Goal: Information Seeking & Learning: Check status

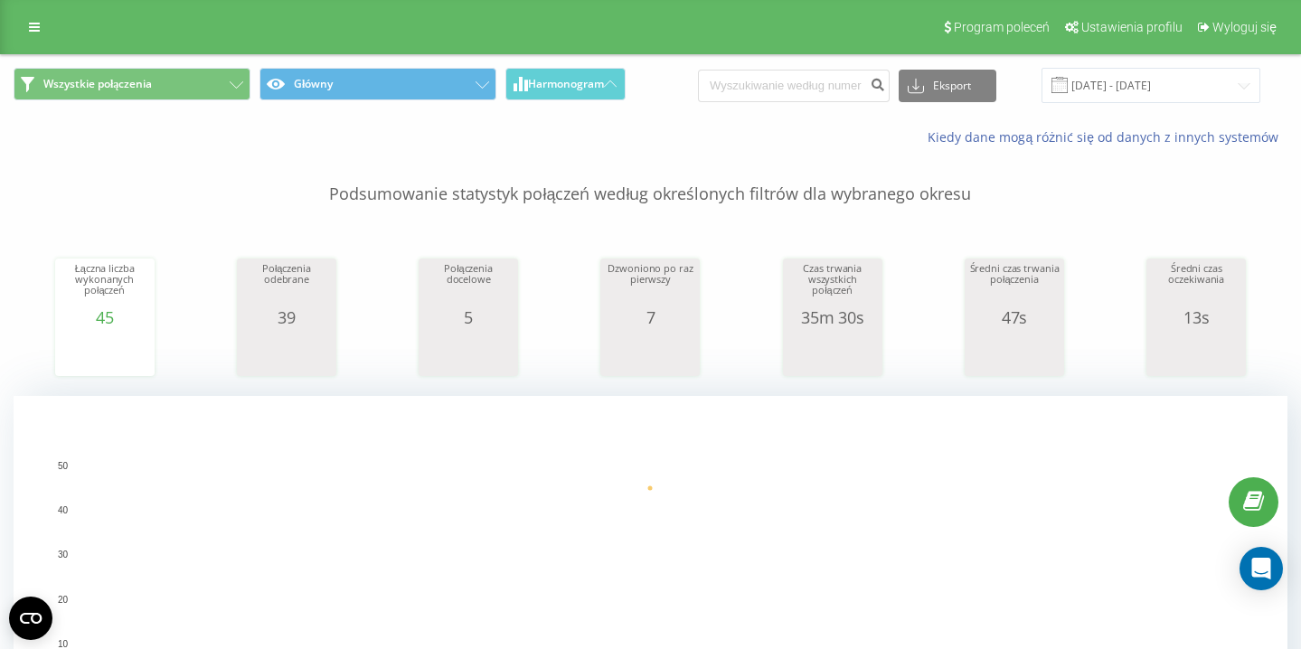
click at [685, 99] on div "Wszystkie połączenia Główny Harmonogram Eksport .csv .xls .xlsx 22.09.2025 - 22…" at bounding box center [651, 85] width 1274 height 35
click at [652, 80] on div "Wszystkie połączenia Główny Harmonogram Eksport .csv .xls .xlsx 22.09.2025 - 22…" at bounding box center [651, 85] width 1274 height 35
click at [705, 14] on div "Program poleceń Ustawienia profilu Wyloguj się" at bounding box center [650, 27] width 1301 height 54
click at [780, 33] on div "Program poleceń Ustawienia profilu Wyloguj się" at bounding box center [650, 27] width 1301 height 54
click at [20, 24] on link at bounding box center [34, 26] width 33 height 25
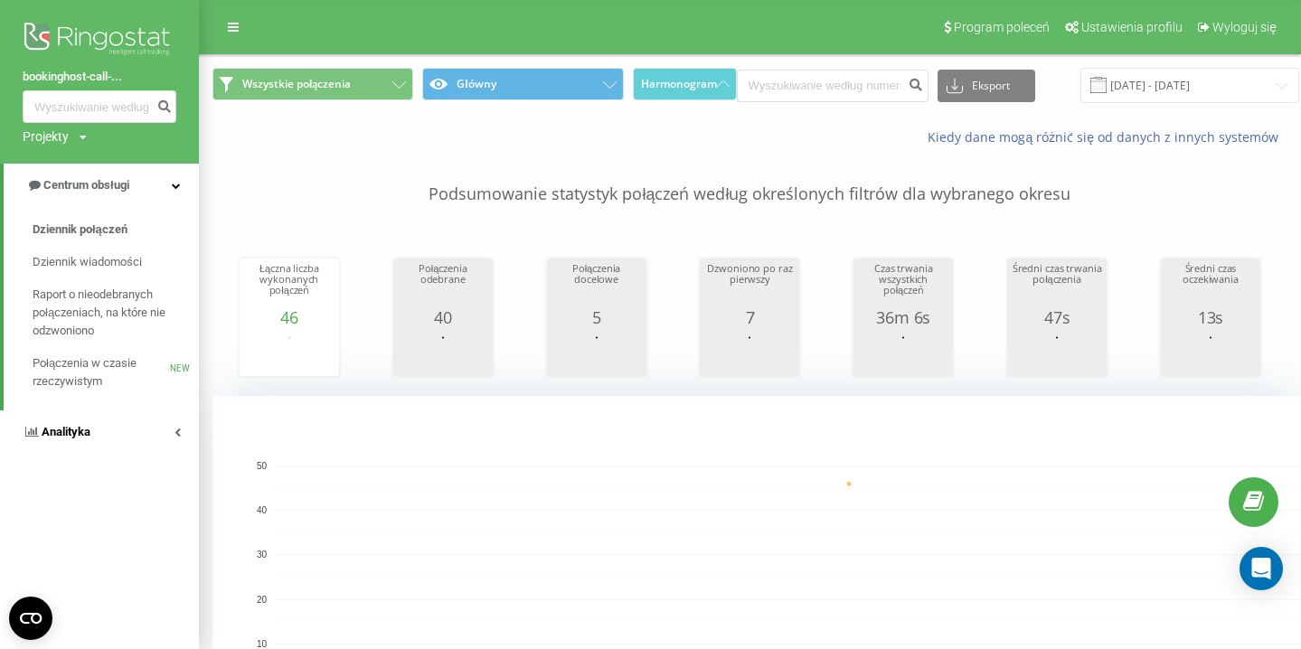
click at [65, 434] on span "Analityka" at bounding box center [66, 432] width 49 height 14
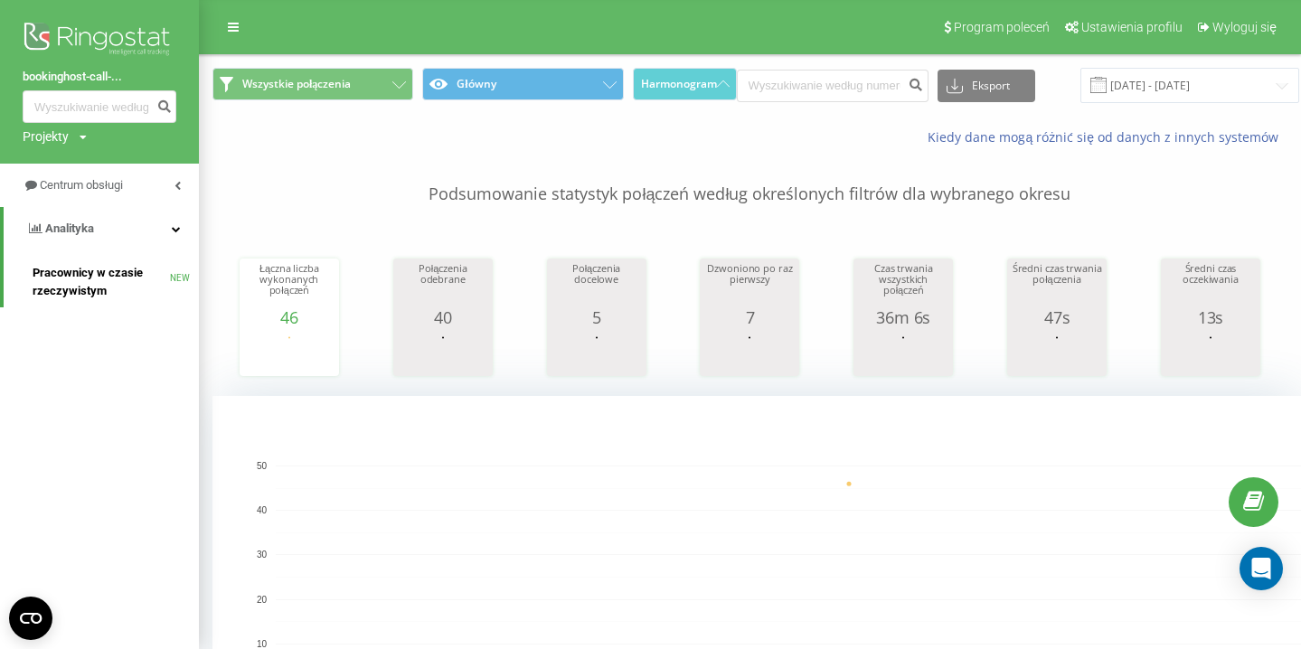
click at [75, 279] on span "Pracownicy w czasie rzeczywistym" at bounding box center [101, 282] width 137 height 36
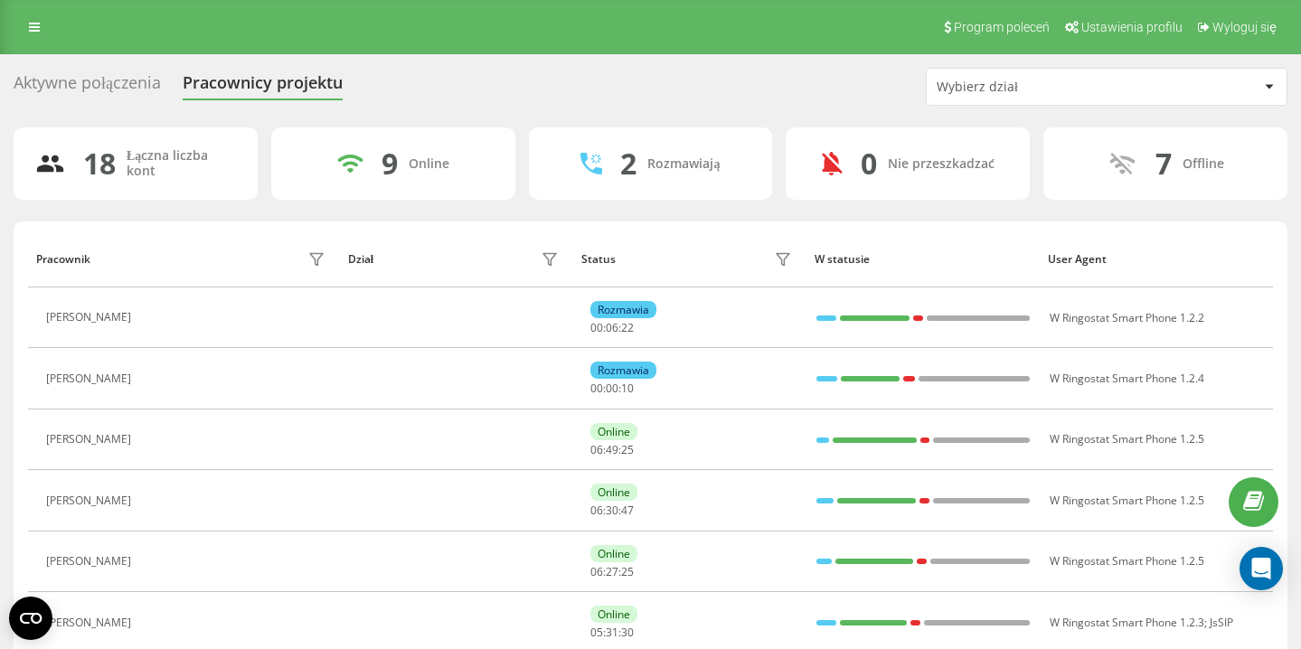
scroll to position [159, 0]
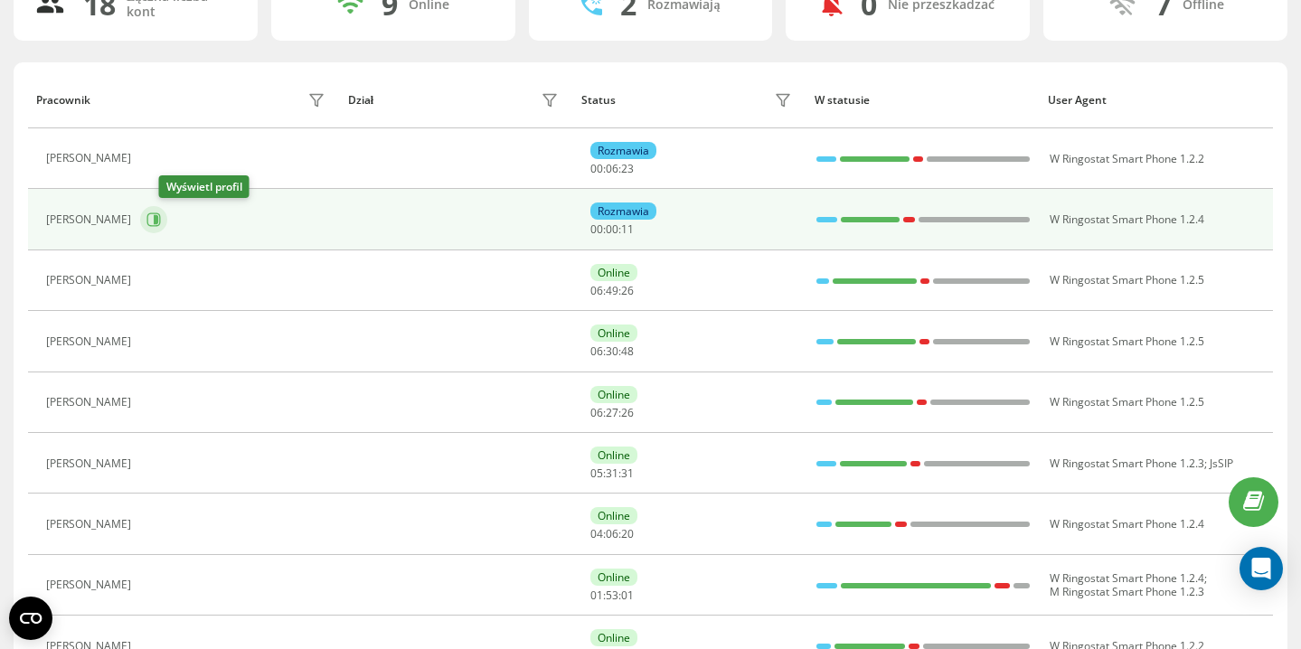
click at [161, 219] on icon at bounding box center [154, 220] width 14 height 14
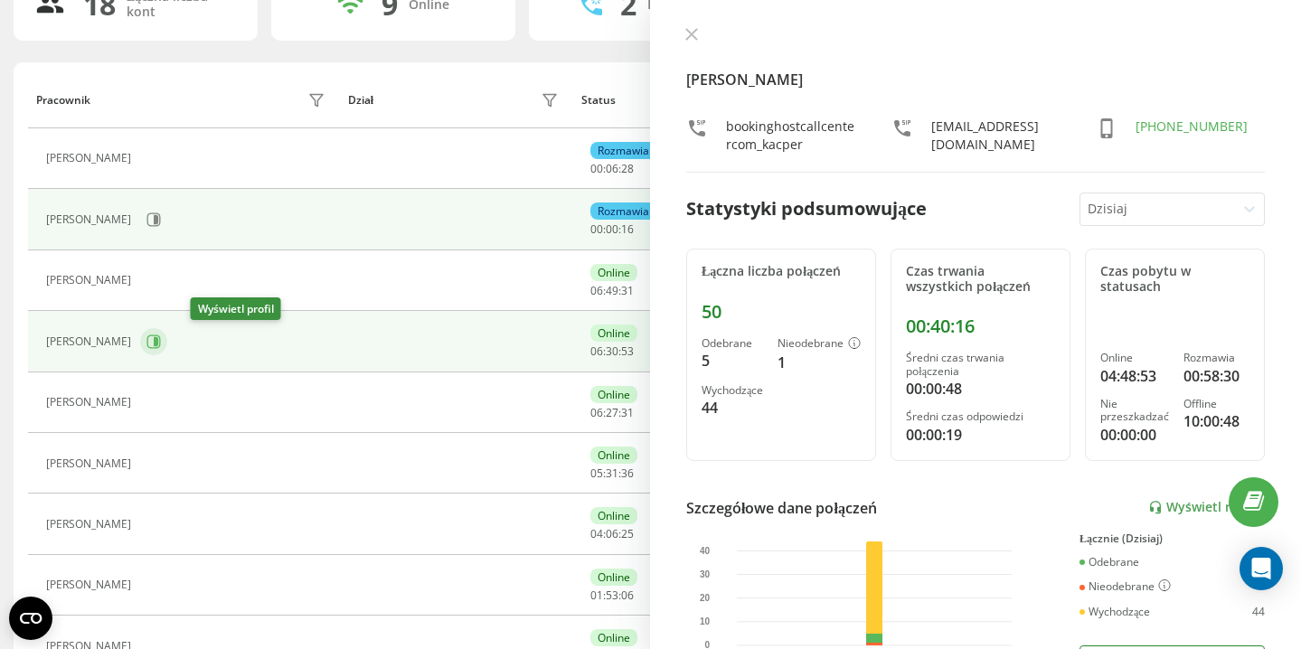
click at [158, 340] on icon at bounding box center [156, 341] width 5 height 9
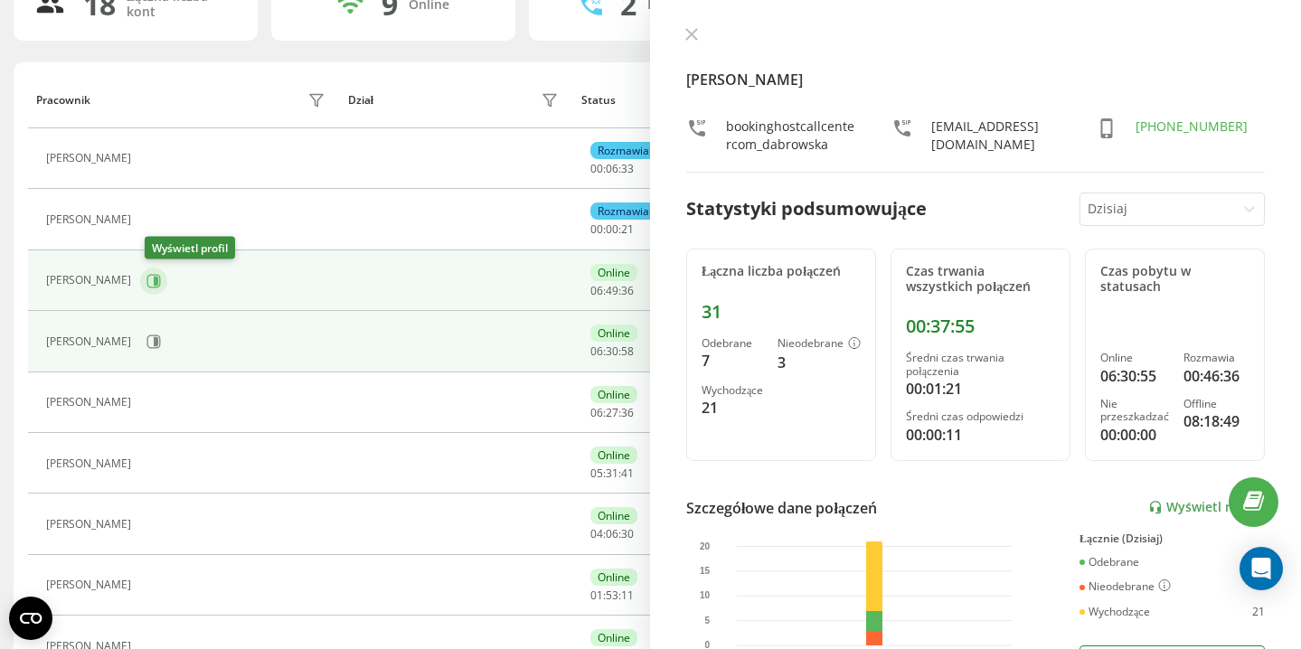
click at [158, 280] on icon at bounding box center [156, 280] width 5 height 9
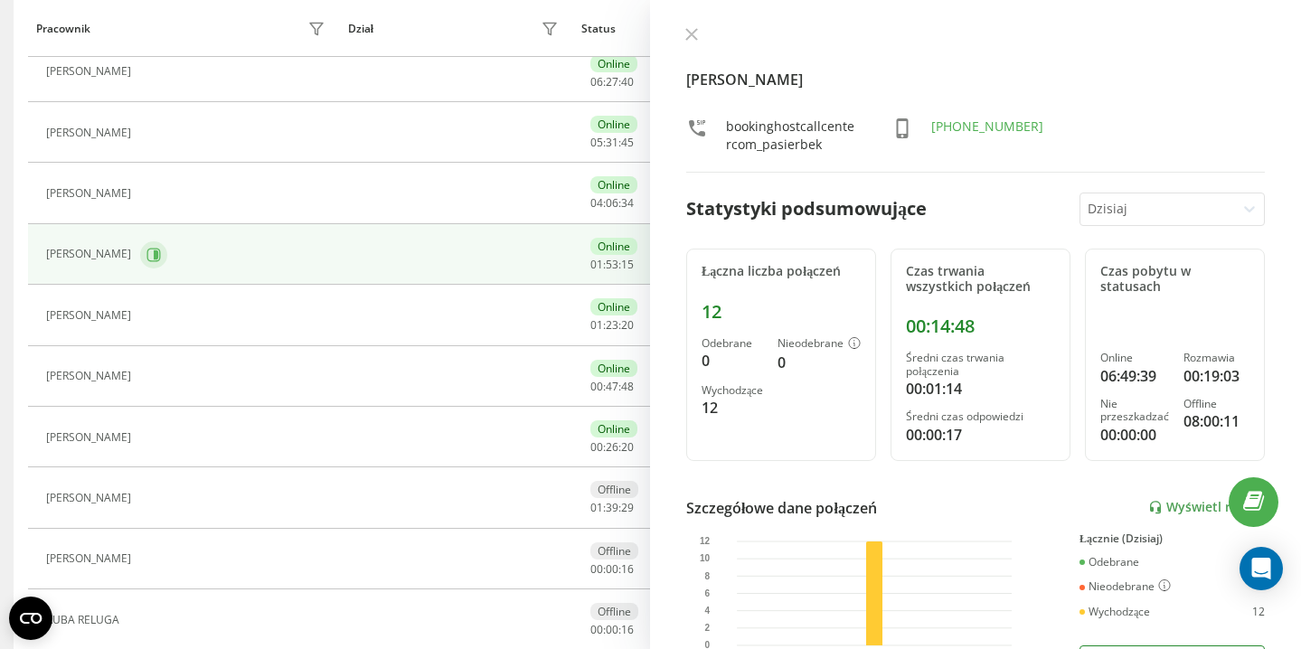
scroll to position [508, 0]
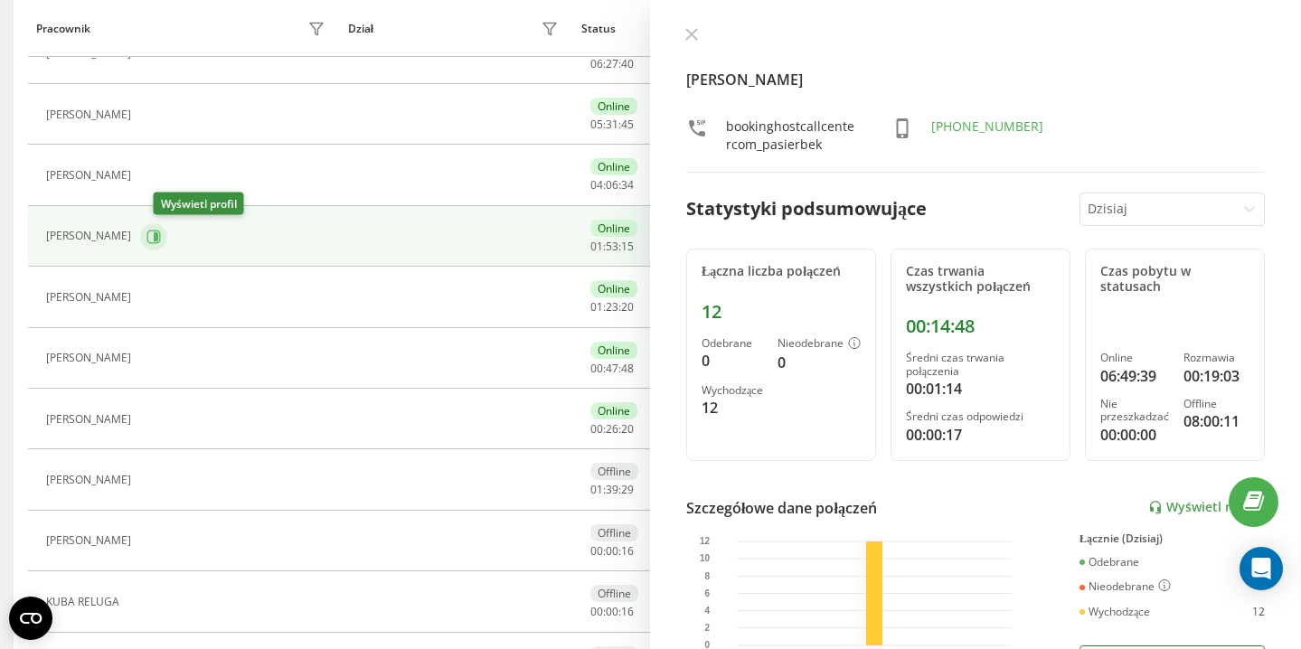
click at [161, 235] on icon at bounding box center [154, 237] width 14 height 14
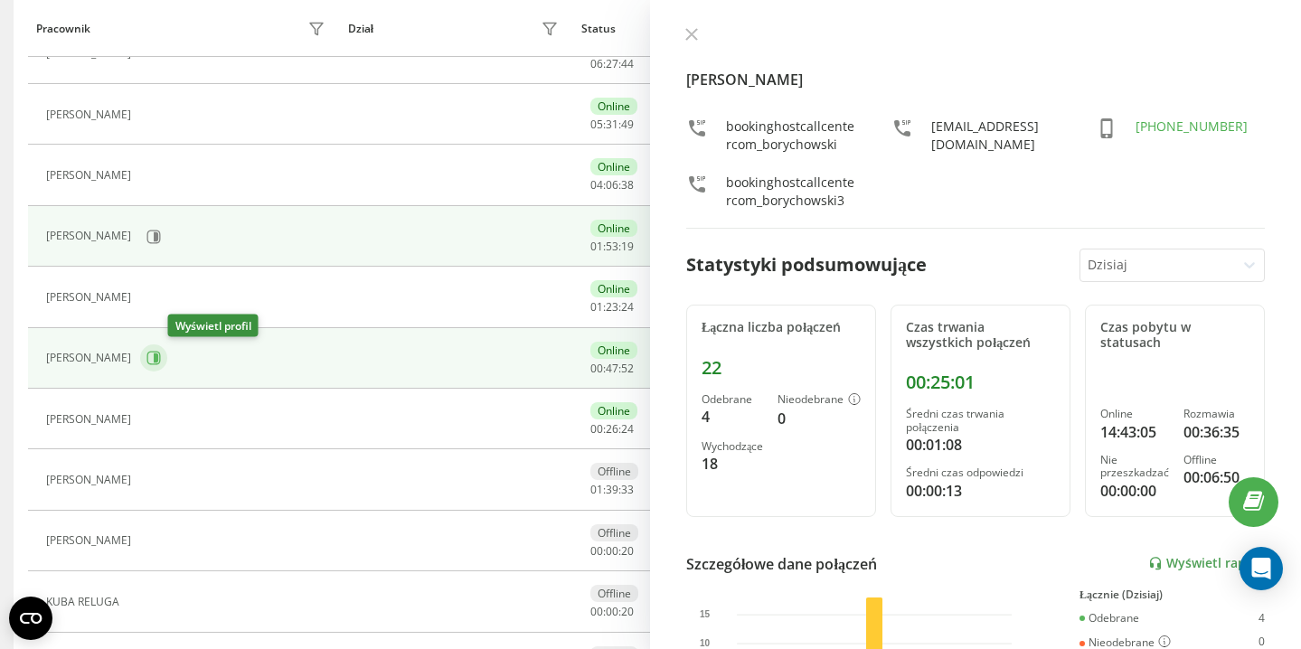
click at [158, 359] on icon at bounding box center [156, 358] width 5 height 9
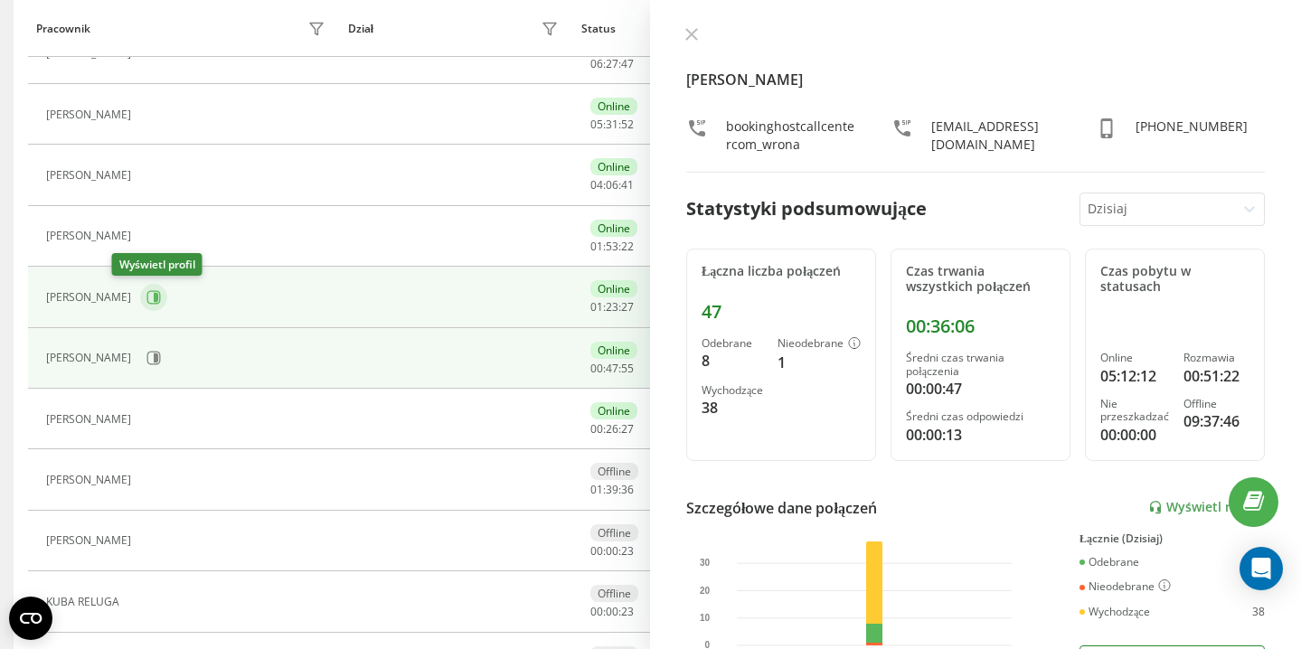
click at [154, 297] on icon at bounding box center [156, 297] width 5 height 9
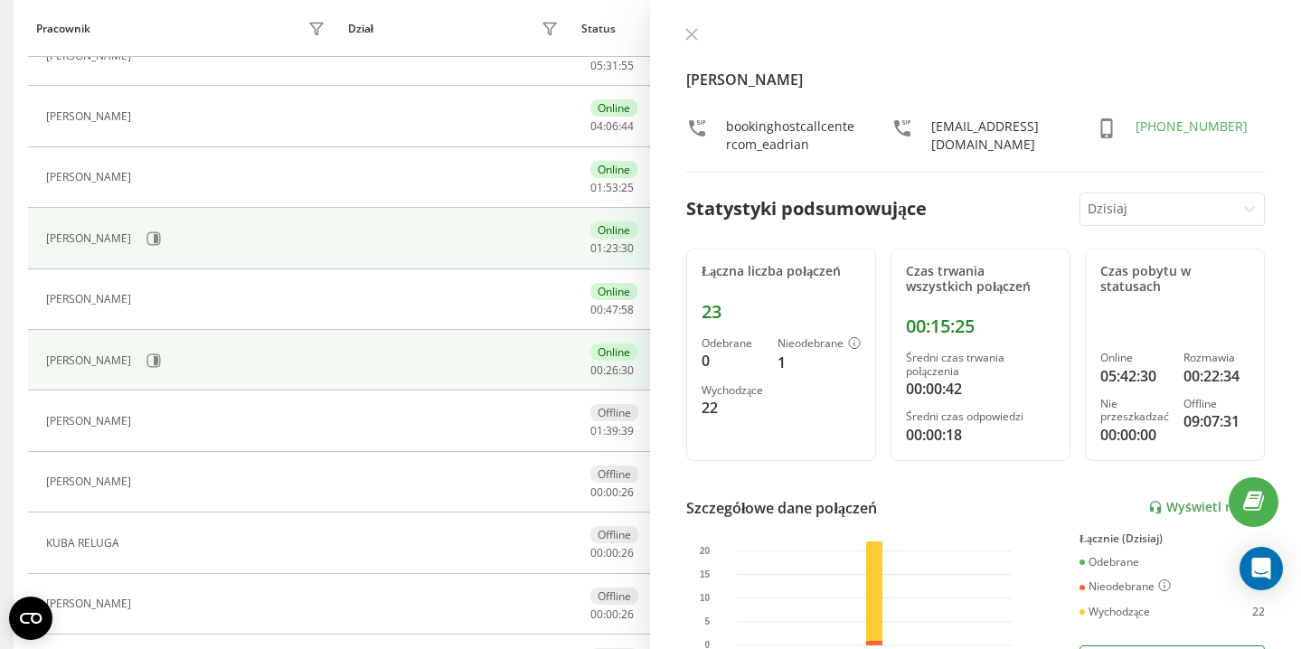
scroll to position [614, 0]
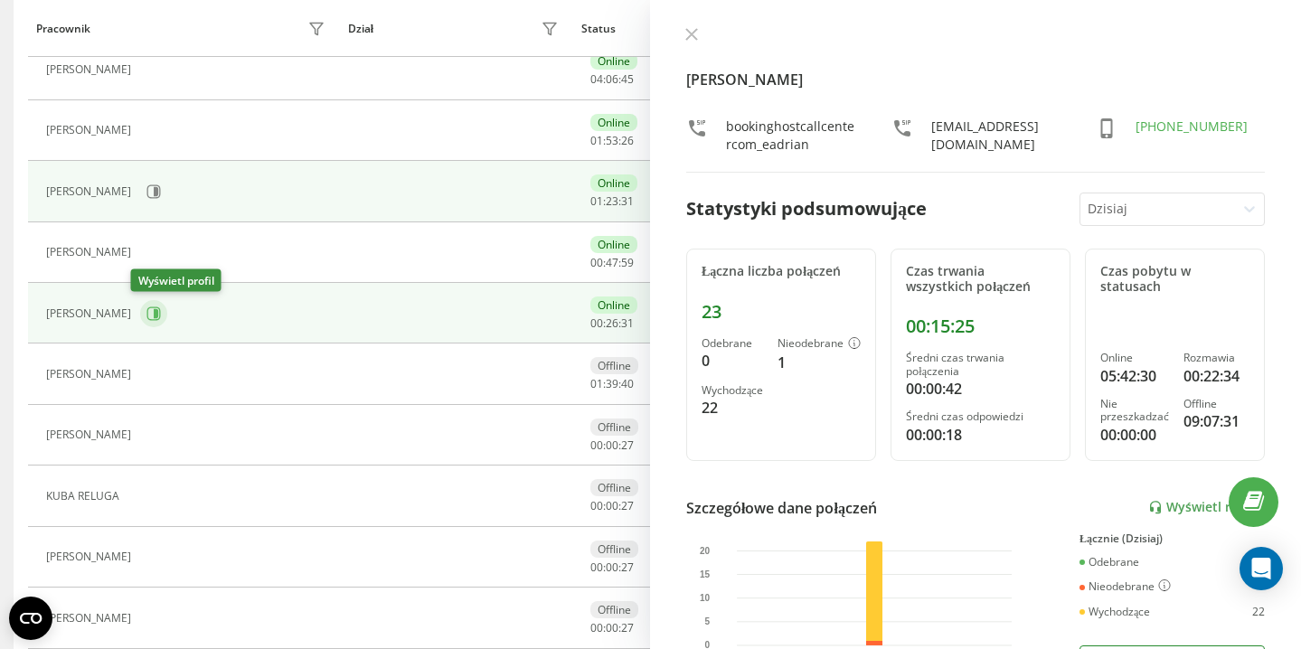
click at [154, 309] on icon at bounding box center [156, 313] width 5 height 9
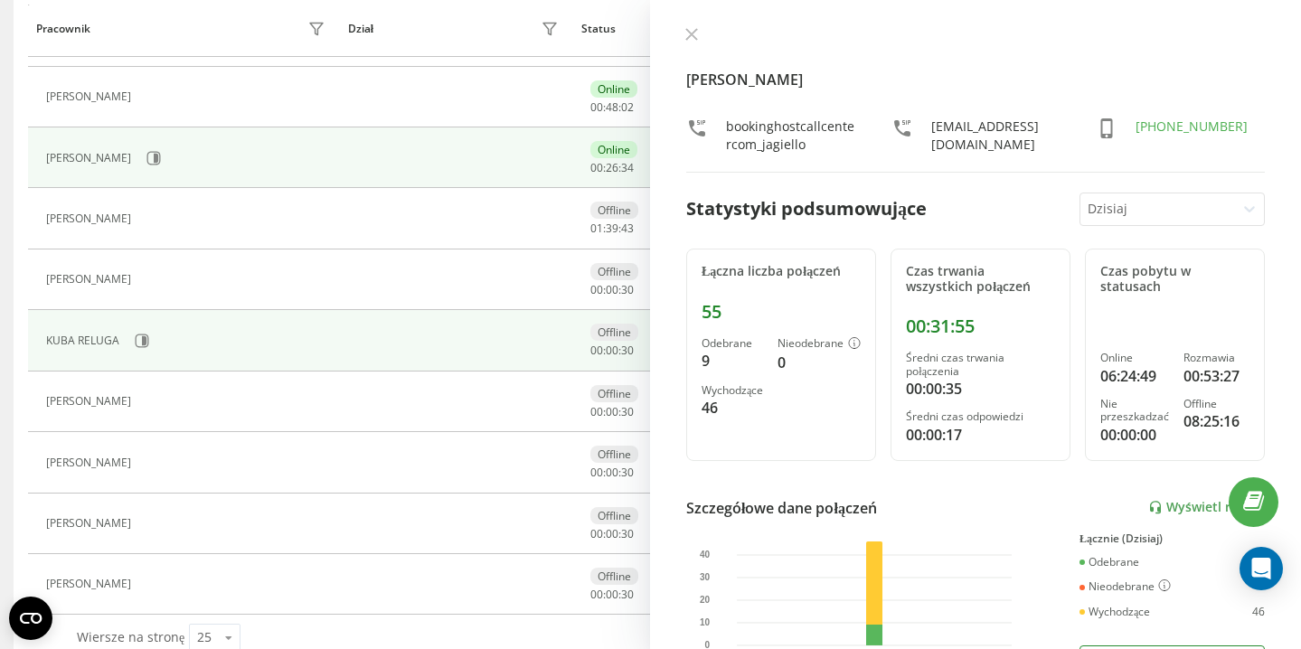
scroll to position [790, 0]
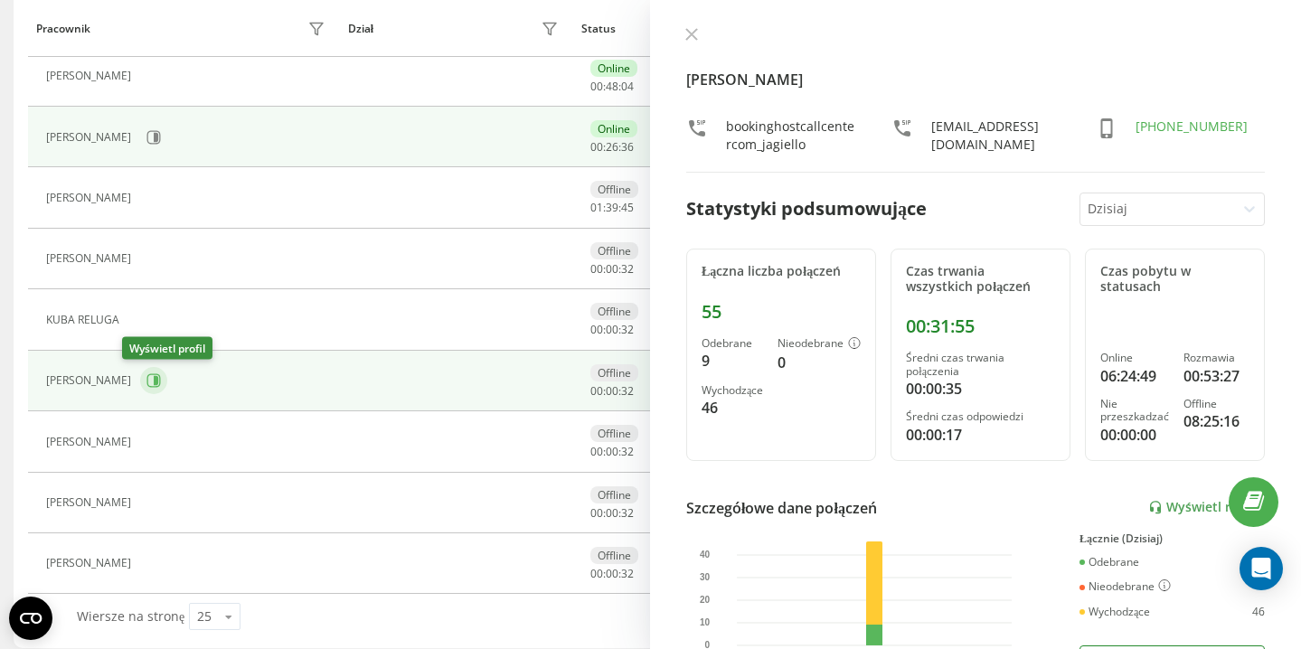
click at [154, 380] on icon at bounding box center [156, 380] width 5 height 9
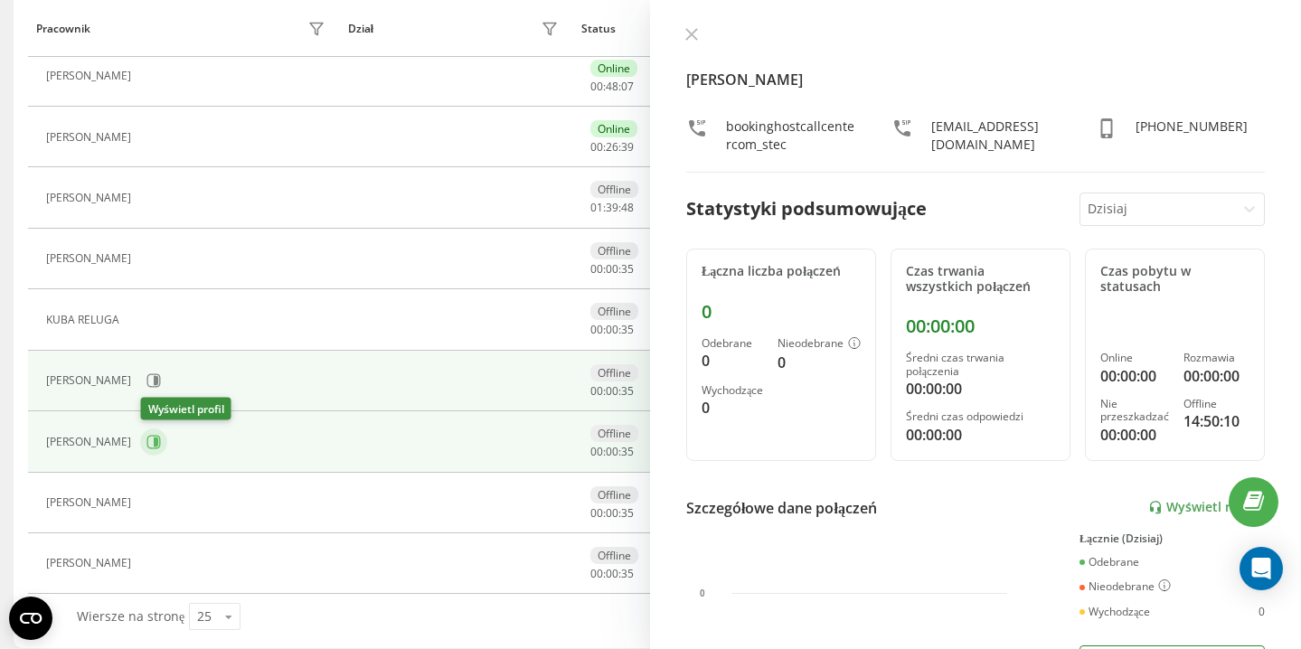
click at [152, 437] on icon at bounding box center [154, 442] width 14 height 14
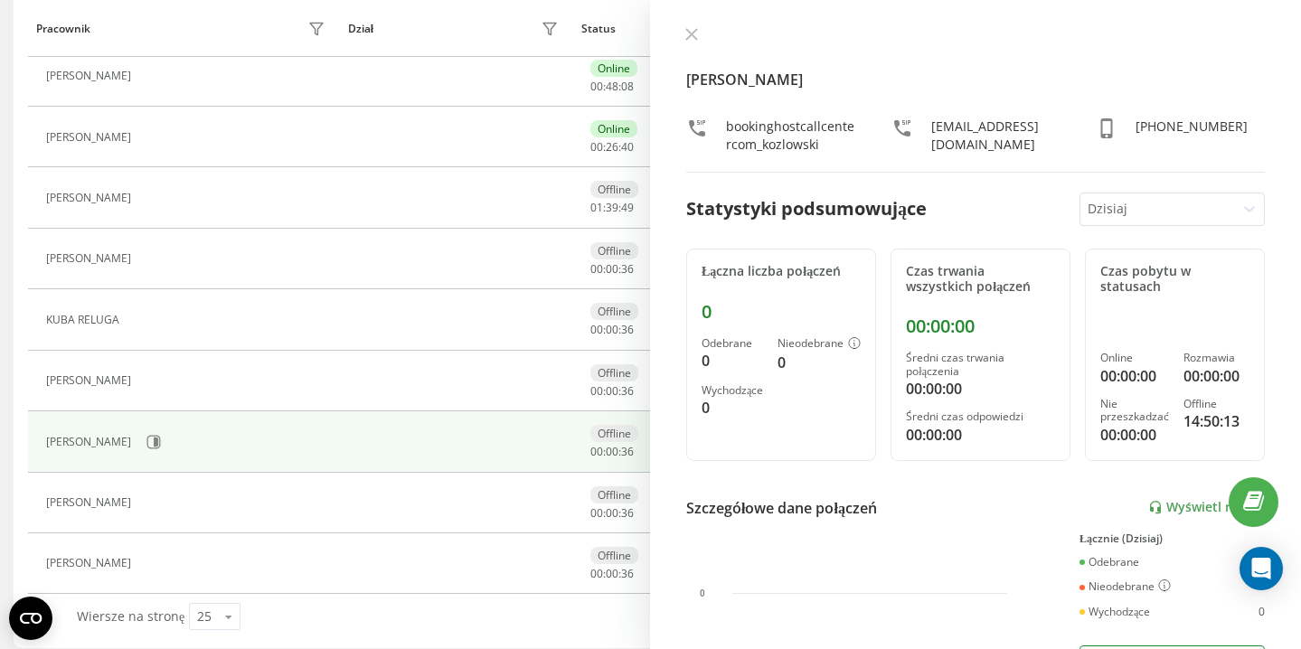
scroll to position [803, 0]
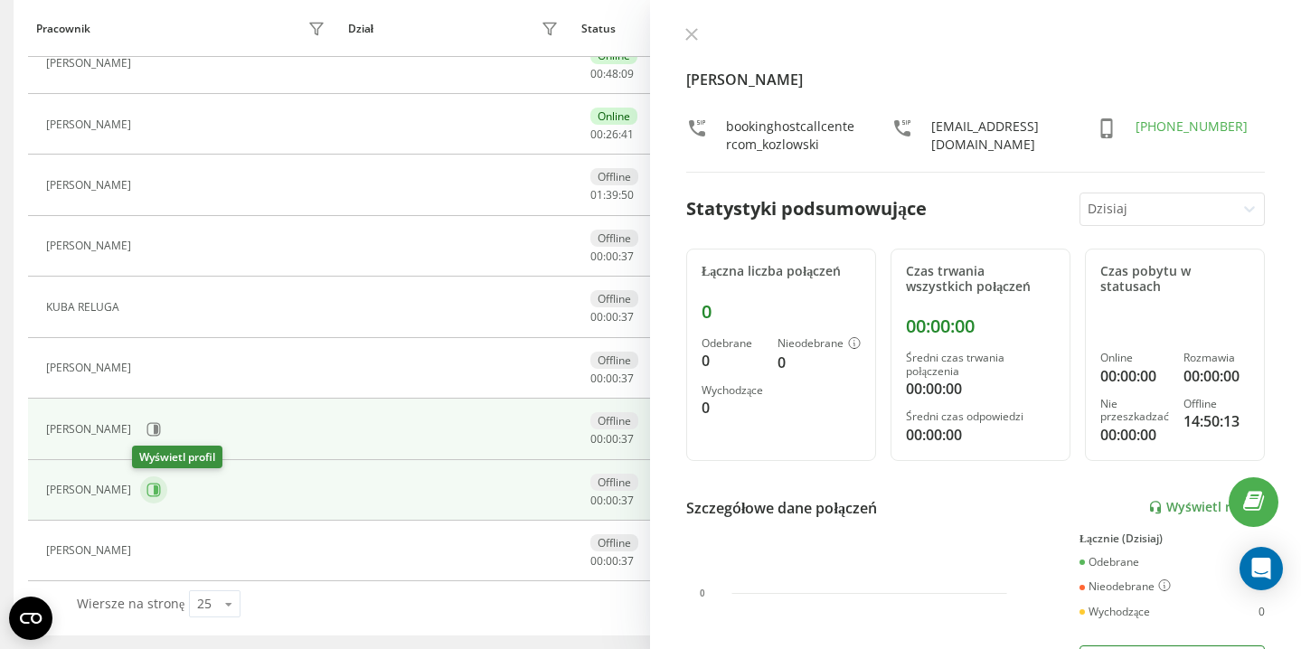
click at [151, 486] on icon at bounding box center [154, 491] width 14 height 14
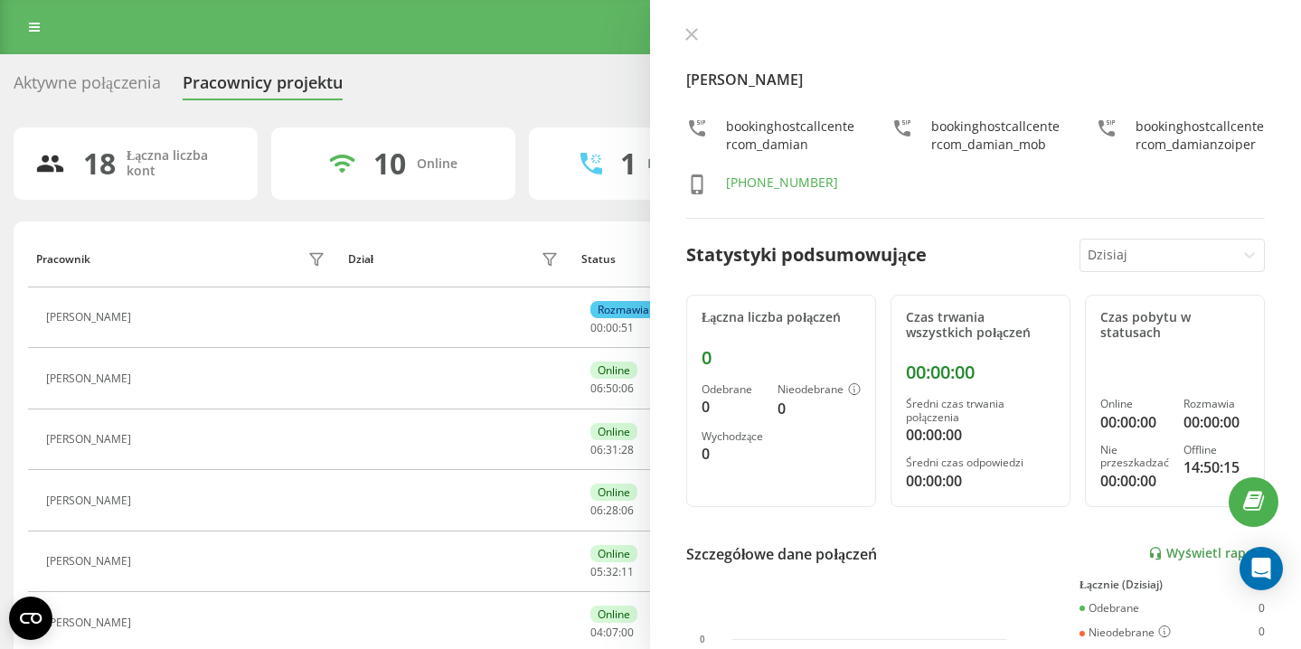
click at [232, 15] on div "Program poleceń Ustawienia profilu Wyloguj się" at bounding box center [650, 27] width 1301 height 54
click at [694, 35] on icon at bounding box center [692, 34] width 13 height 13
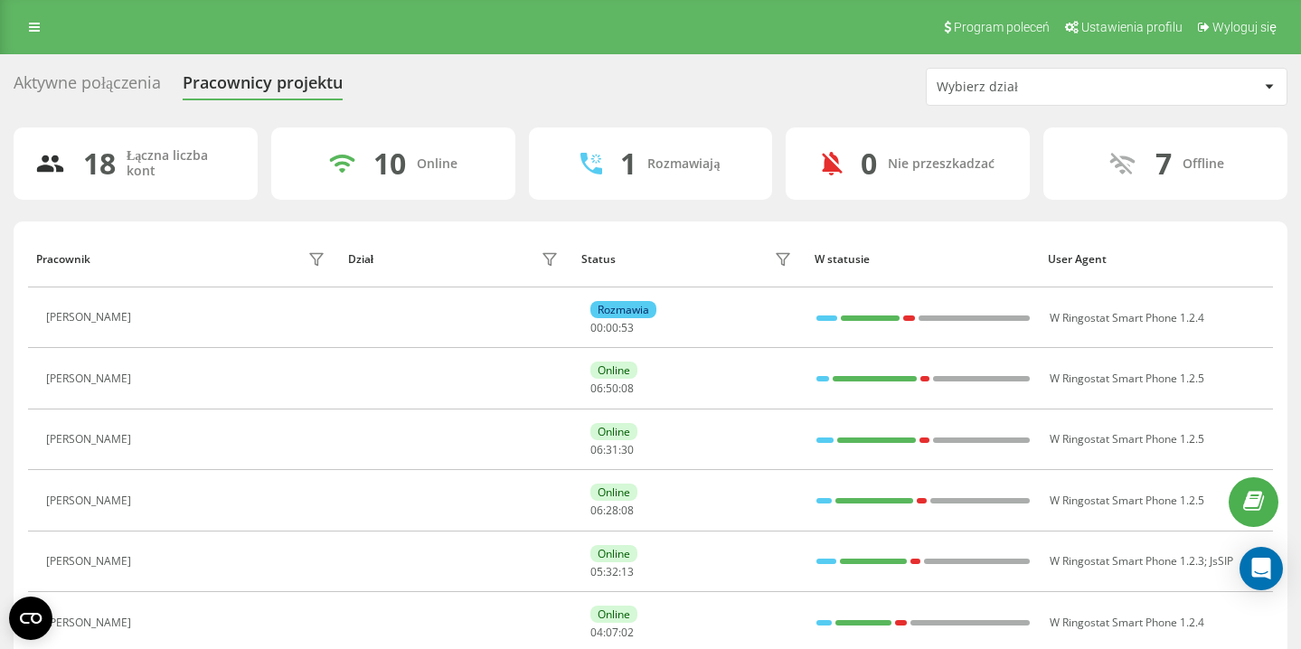
click at [690, 42] on div "Program poleceń Ustawienia profilu Wyloguj się" at bounding box center [650, 27] width 1301 height 54
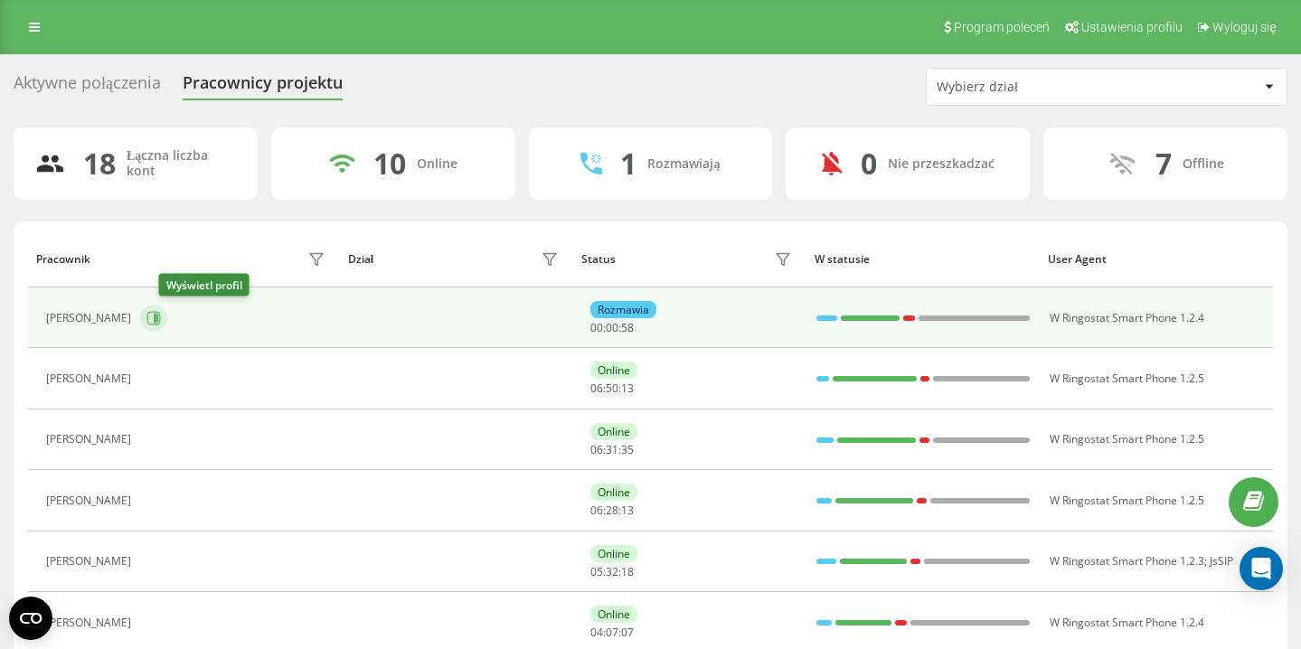
click at [158, 318] on icon at bounding box center [156, 318] width 5 height 9
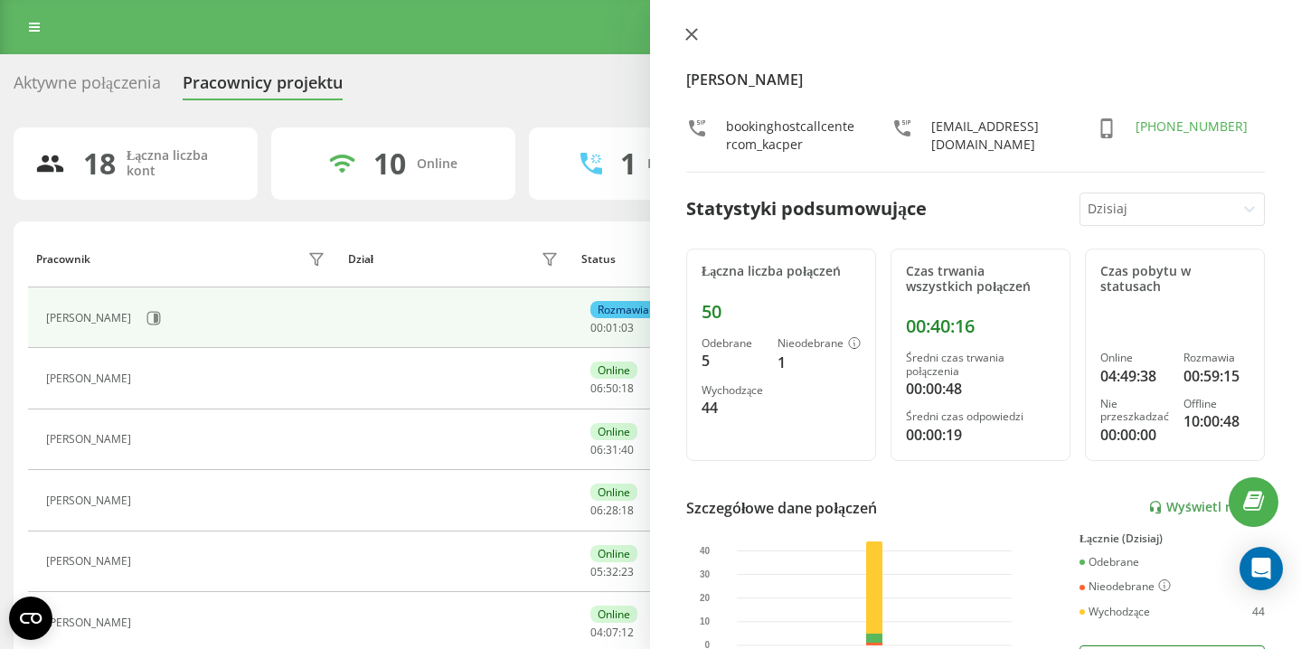
click at [697, 31] on icon at bounding box center [692, 34] width 13 height 13
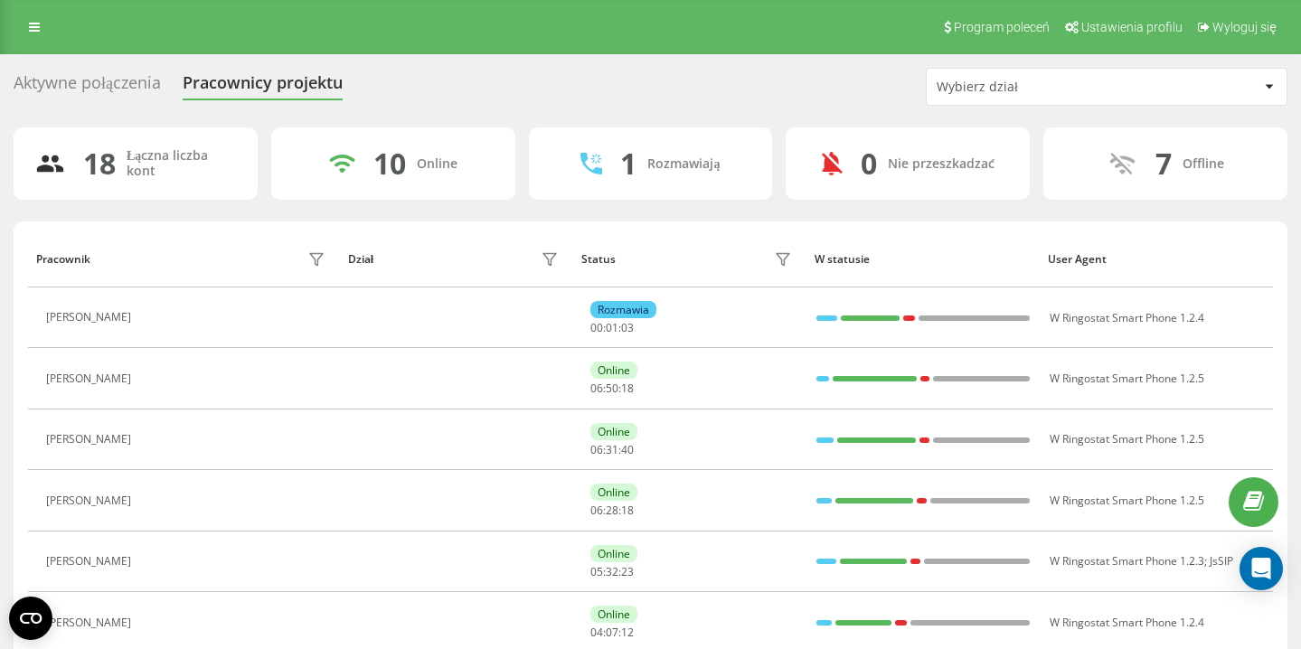
click at [26, 32] on link at bounding box center [34, 26] width 33 height 25
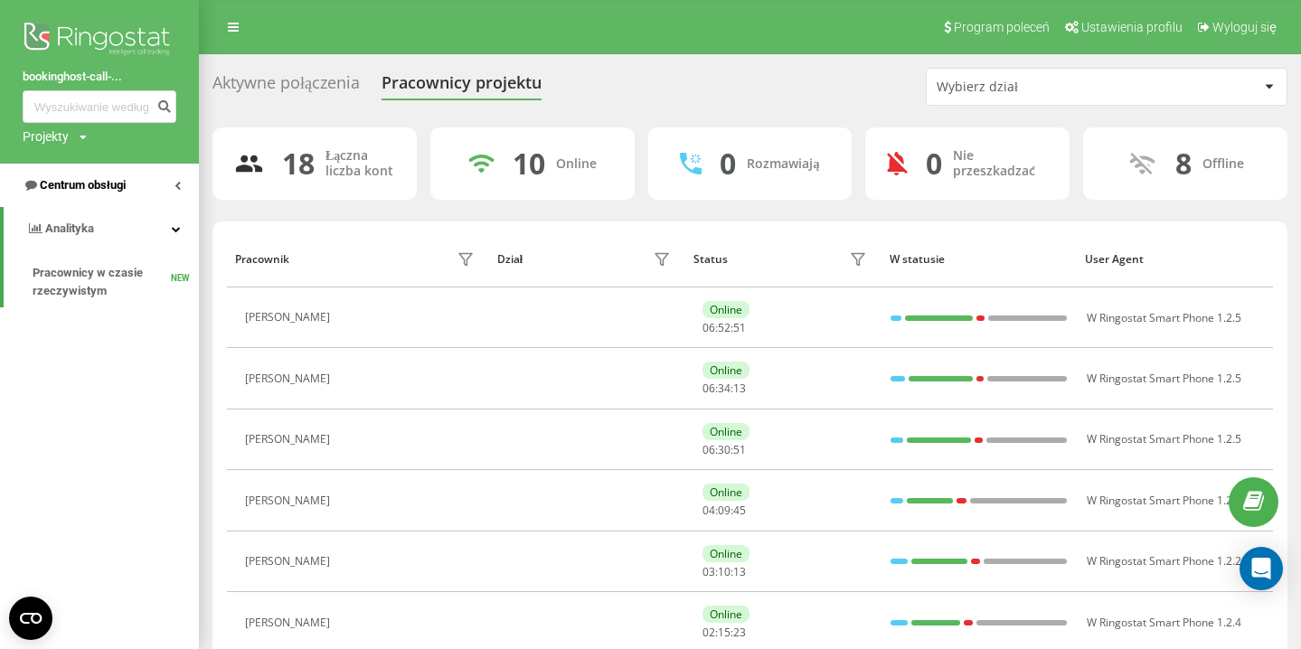
click at [86, 189] on span "Centrum obsługi" at bounding box center [83, 185] width 86 height 14
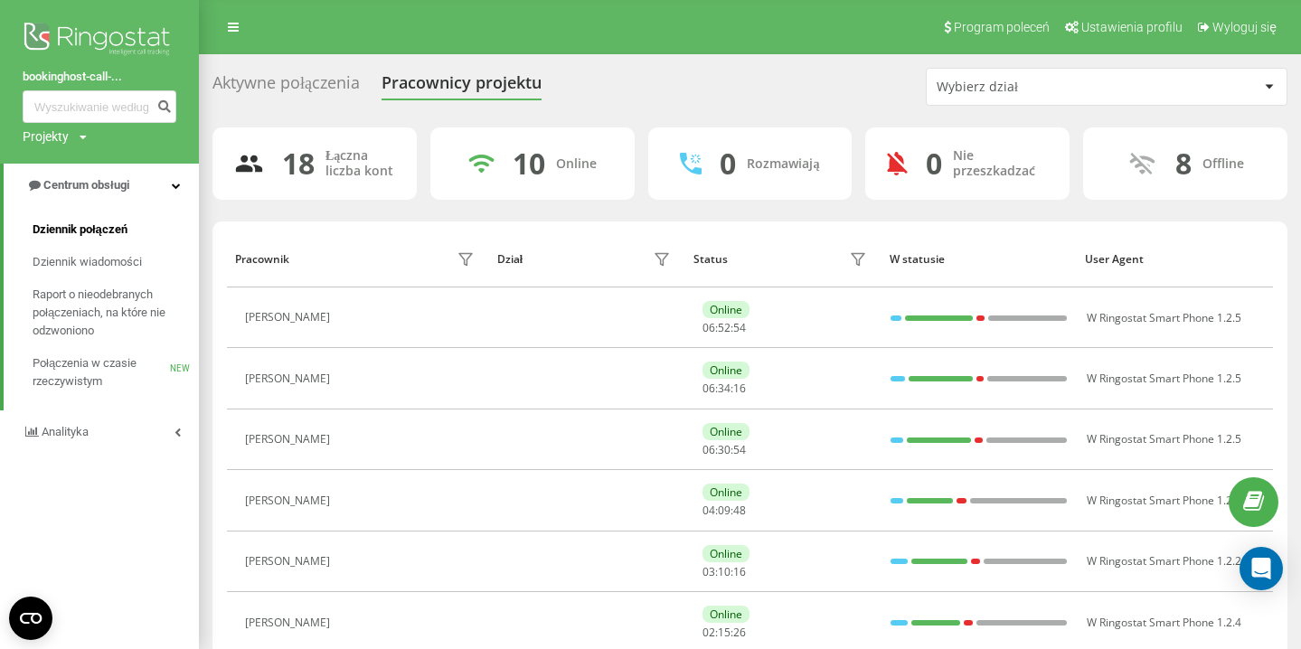
click at [98, 236] on span "Dziennik połączeń" at bounding box center [80, 230] width 95 height 18
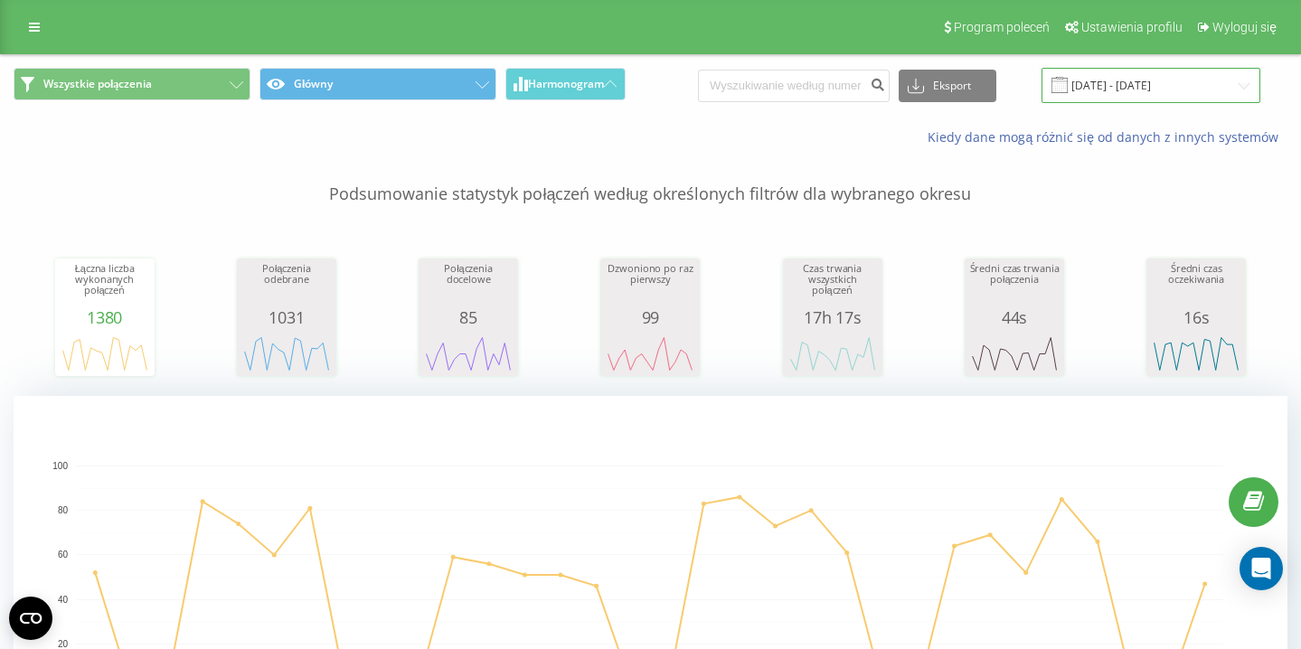
click at [1121, 79] on input "22.08.2025 - 22.09.2025" at bounding box center [1151, 85] width 219 height 35
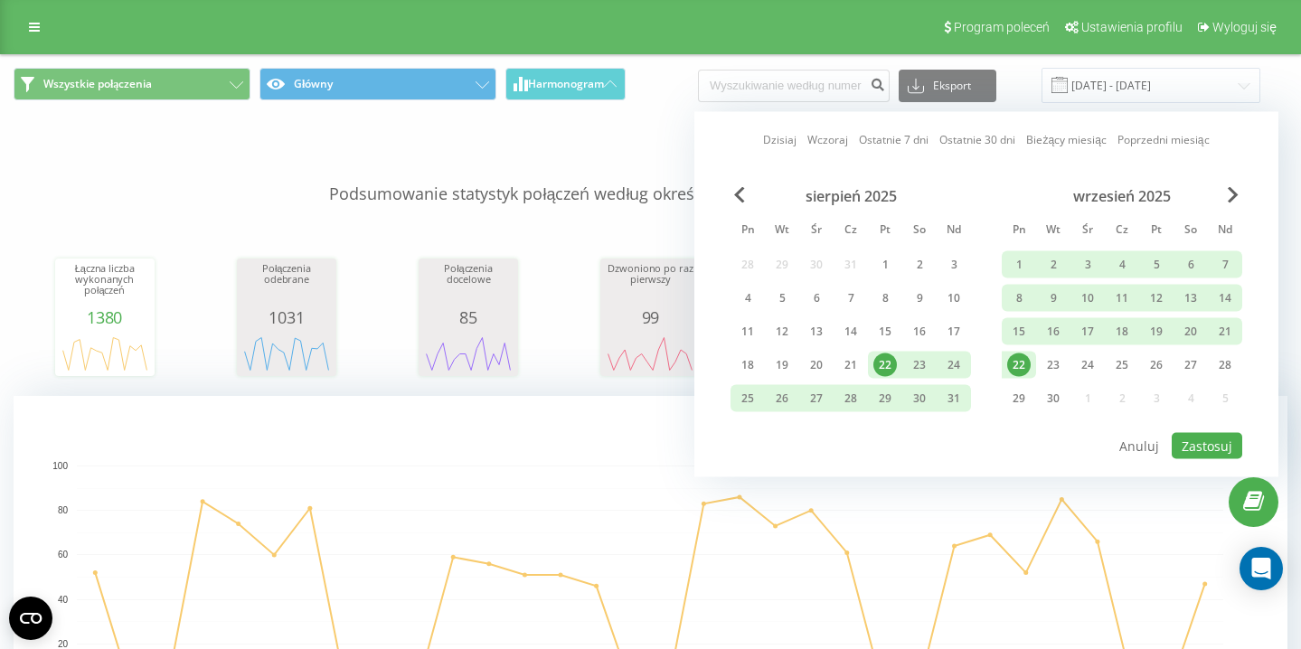
click at [1019, 362] on div "22" at bounding box center [1019, 366] width 24 height 24
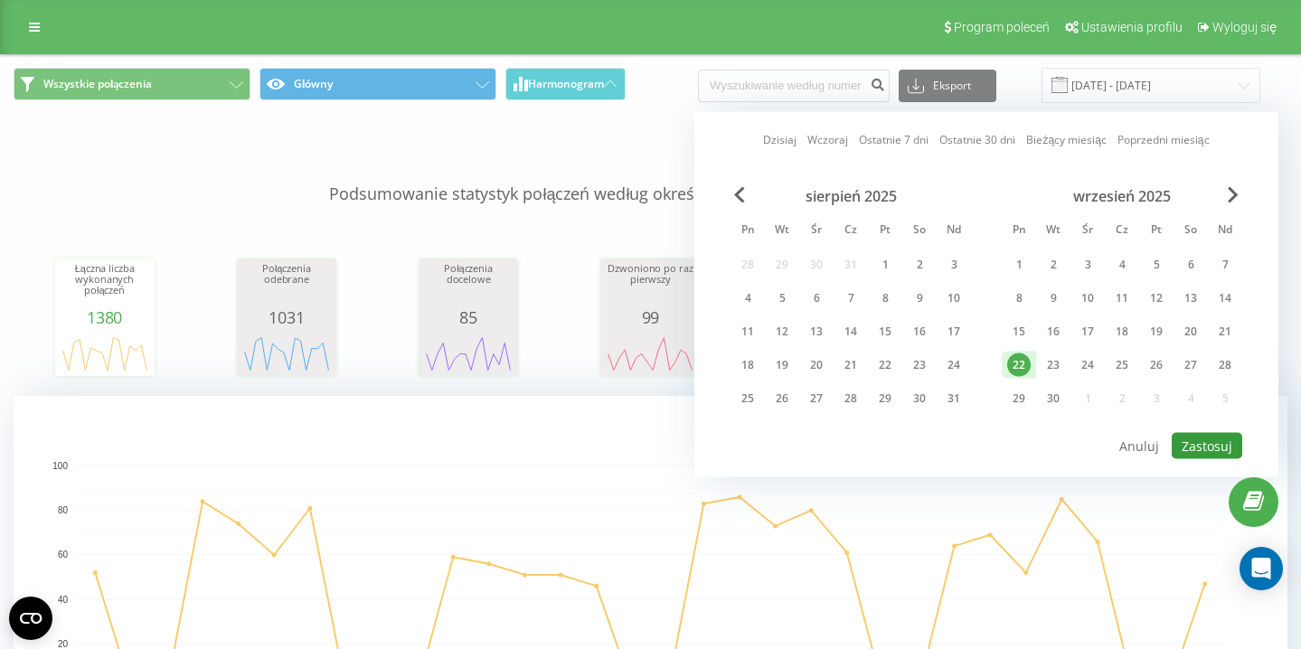
click at [1188, 447] on button "Zastosuj" at bounding box center [1207, 446] width 71 height 26
type input "[DATE] - [DATE]"
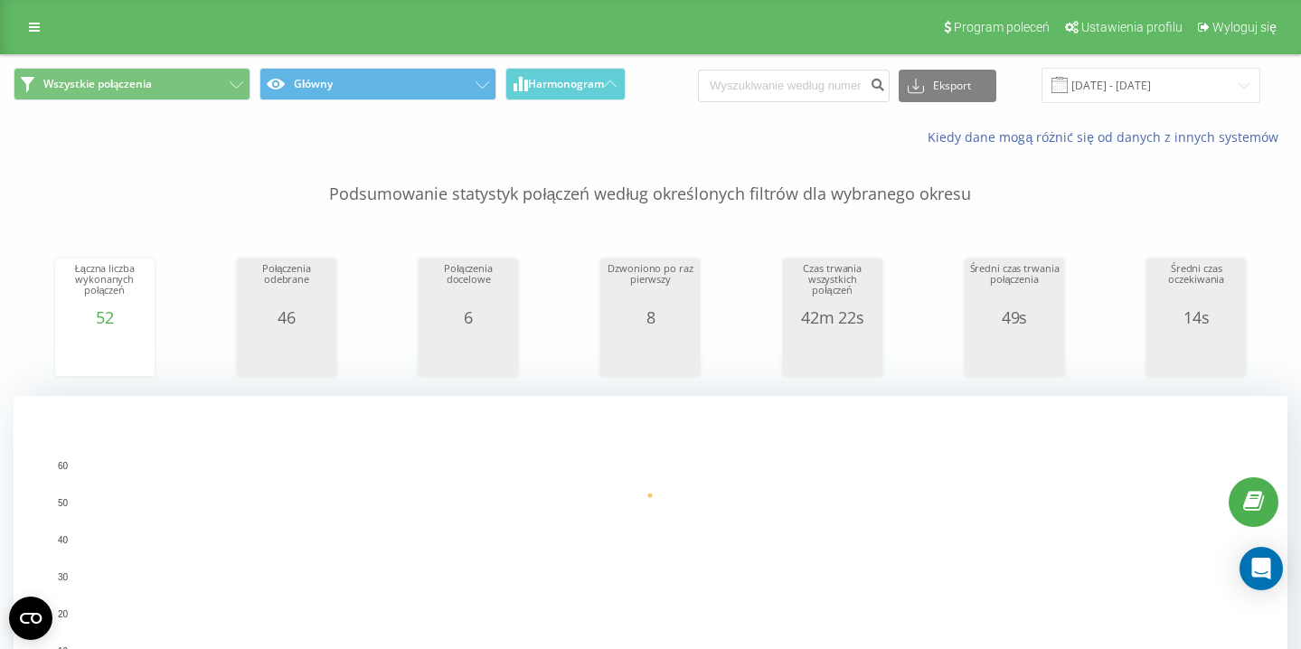
click at [184, 24] on div "Program poleceń Ustawienia profilu Wyloguj się" at bounding box center [650, 27] width 1301 height 54
click at [699, 80] on div "Wszystkie połączenia Główny Harmonogram Eksport .csv .xls .xlsx [DATE] - [DATE]" at bounding box center [651, 85] width 1274 height 35
